Goal: Navigation & Orientation: Find specific page/section

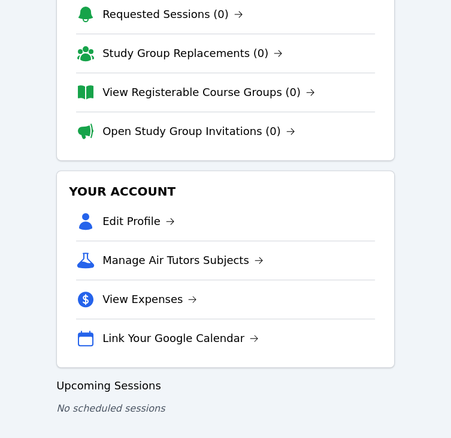
scroll to position [223, 0]
